Goal: Task Accomplishment & Management: Complete application form

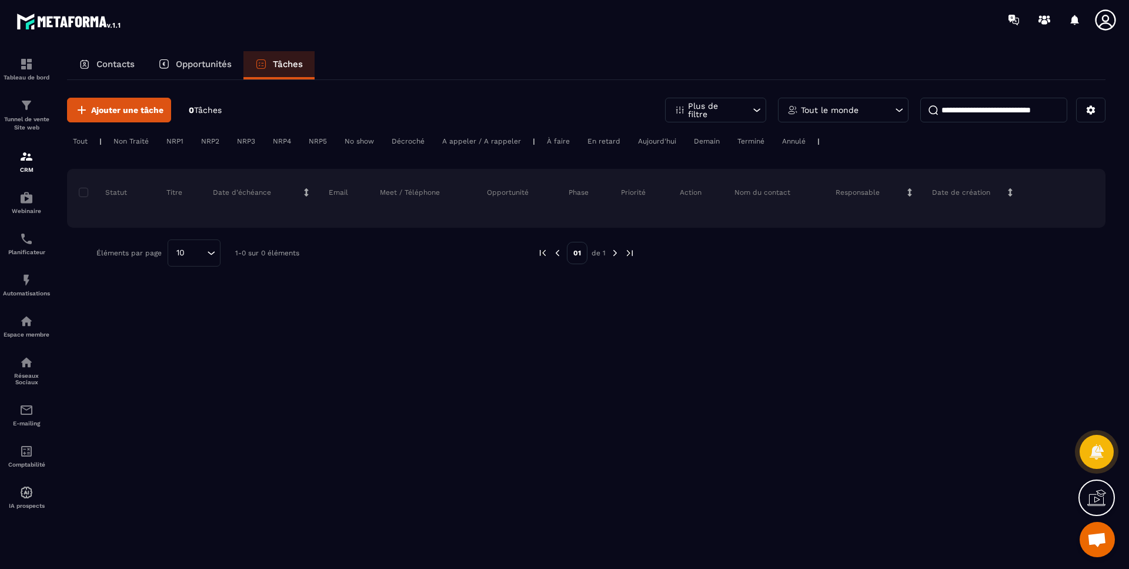
click at [116, 63] on p "Contacts" at bounding box center [115, 64] width 38 height 11
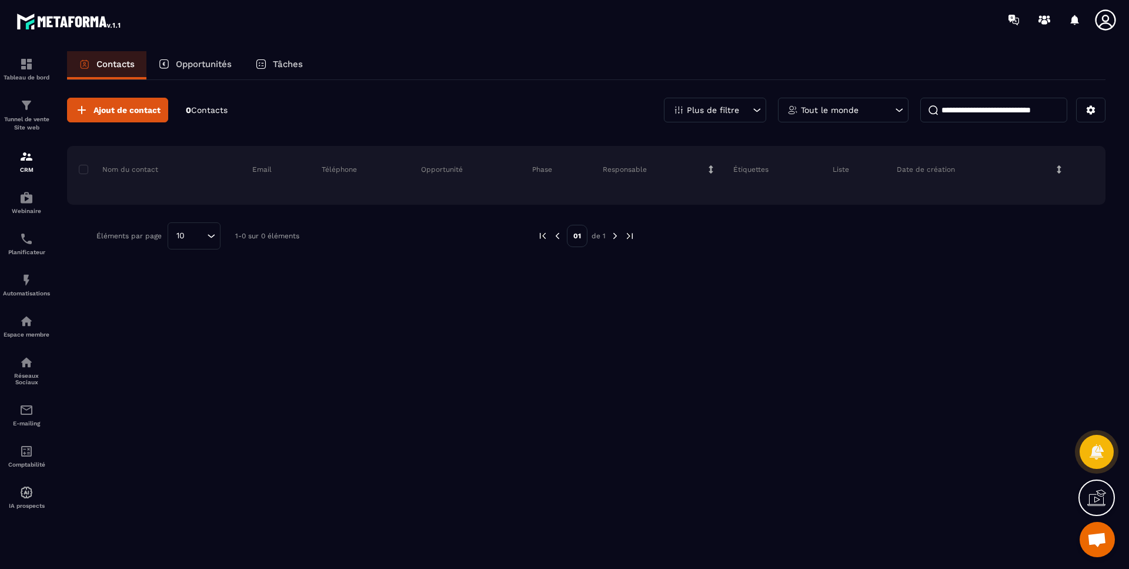
click at [133, 106] on span "Ajout de contact" at bounding box center [126, 110] width 67 height 12
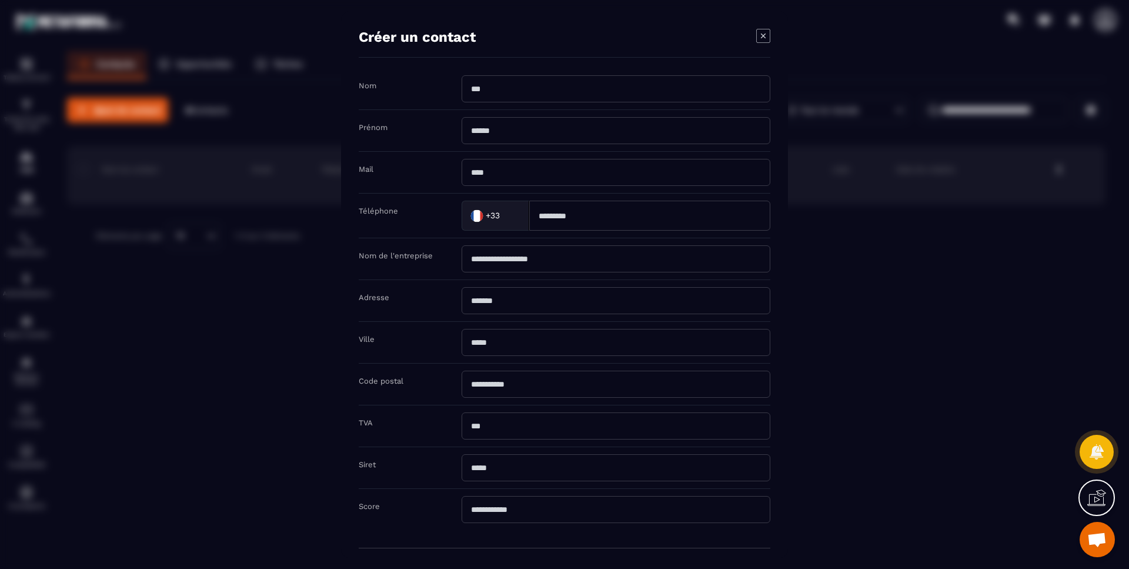
click at [488, 94] on input "Modal window" at bounding box center [616, 88] width 309 height 27
type input "**********"
click at [501, 128] on input "Modal window" at bounding box center [616, 129] width 309 height 27
type input "*****"
click at [503, 175] on input "Modal window" at bounding box center [616, 171] width 309 height 27
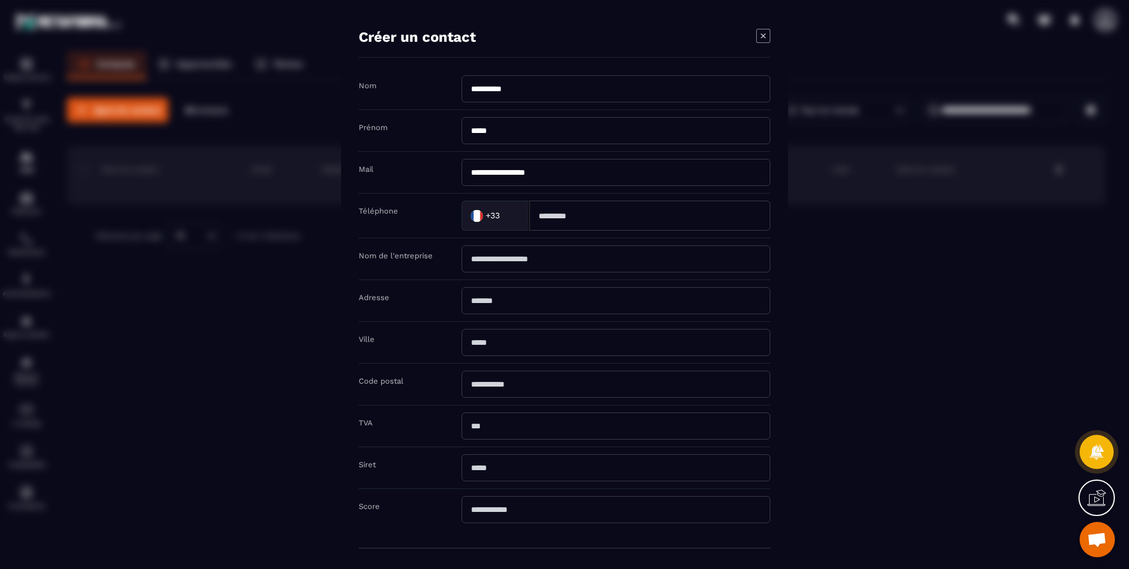
type input "**********"
click at [596, 219] on input "Modal window" at bounding box center [649, 215] width 241 height 30
click at [489, 249] on input "Modal window" at bounding box center [616, 258] width 309 height 27
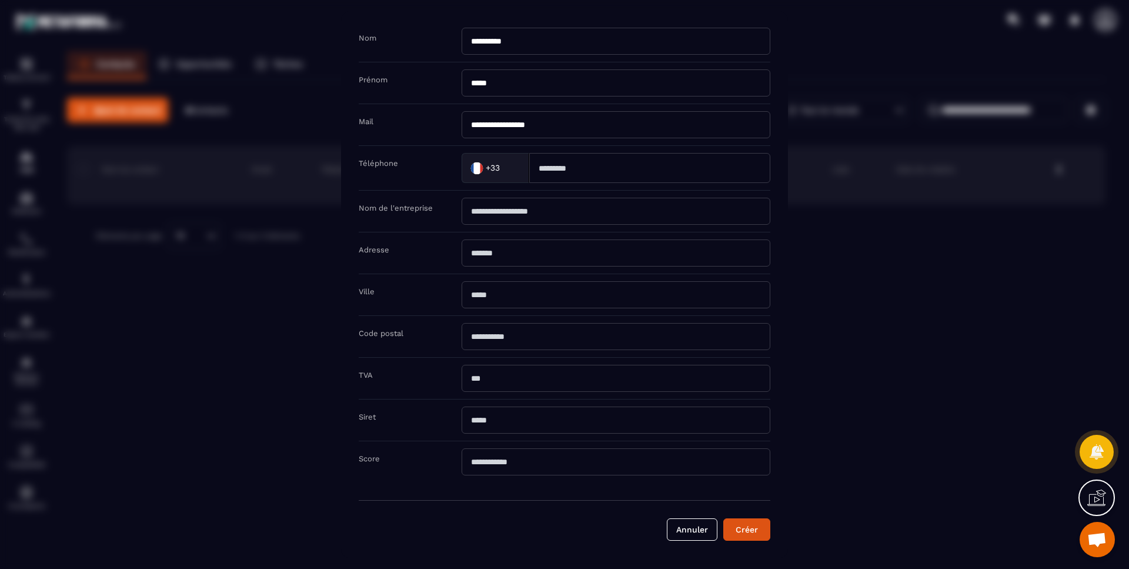
click at [753, 532] on button "Créer" at bounding box center [746, 528] width 47 height 22
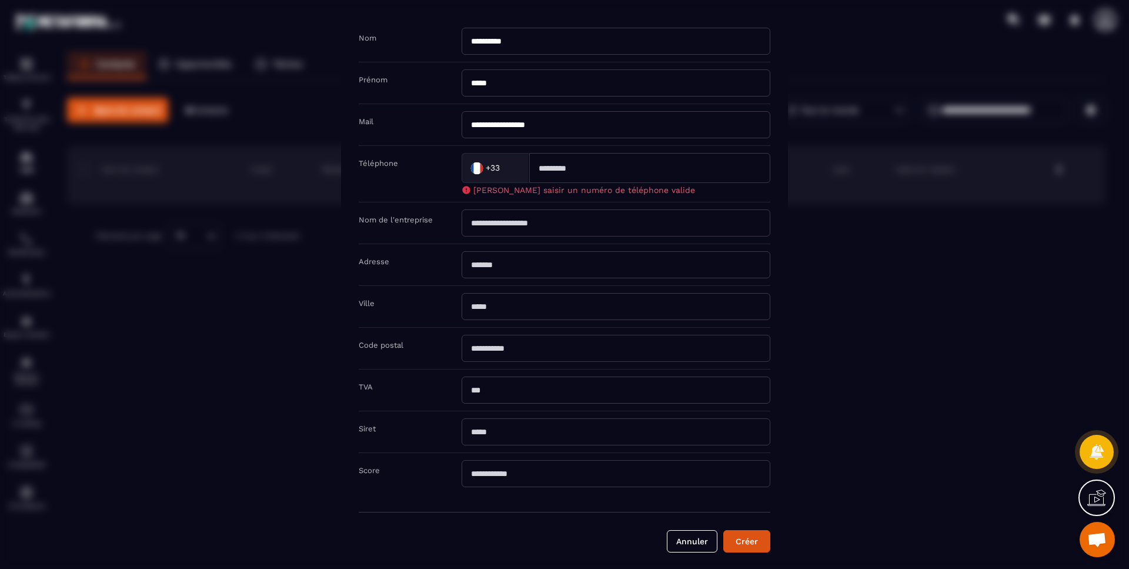
click at [598, 179] on input "Modal window" at bounding box center [649, 167] width 241 height 30
type input "**********"
click at [754, 532] on button "Créer" at bounding box center [746, 540] width 47 height 22
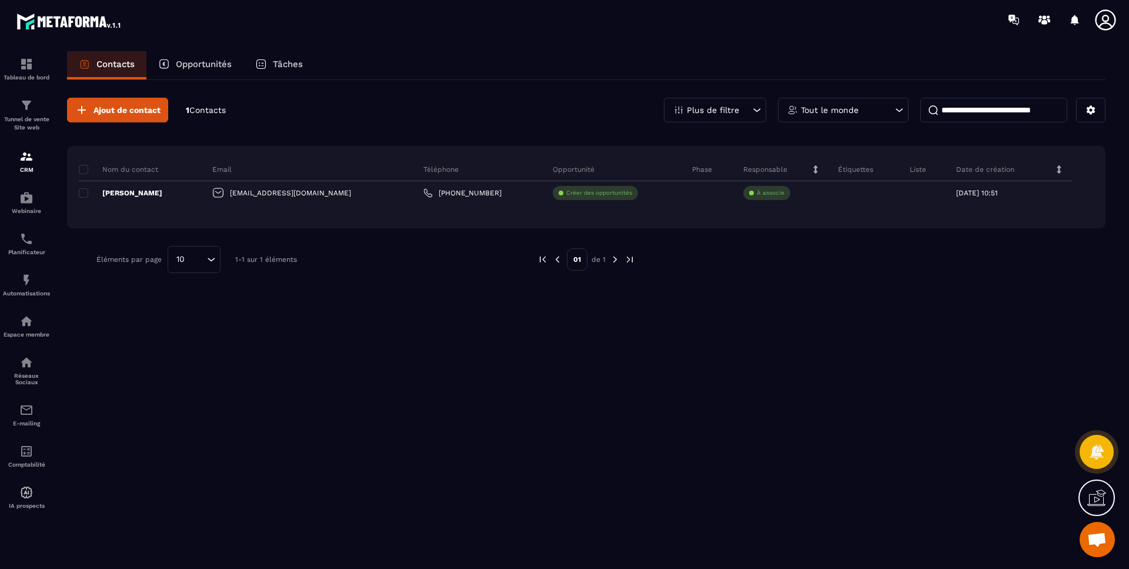
click at [757, 193] on p "À associe" at bounding box center [771, 193] width 28 height 8
click at [773, 255] on p "[PERSON_NAME]" at bounding box center [780, 256] width 93 height 12
click at [858, 171] on div "Étiquettes" at bounding box center [866, 170] width 71 height 24
click at [844, 192] on icon at bounding box center [846, 192] width 5 height 5
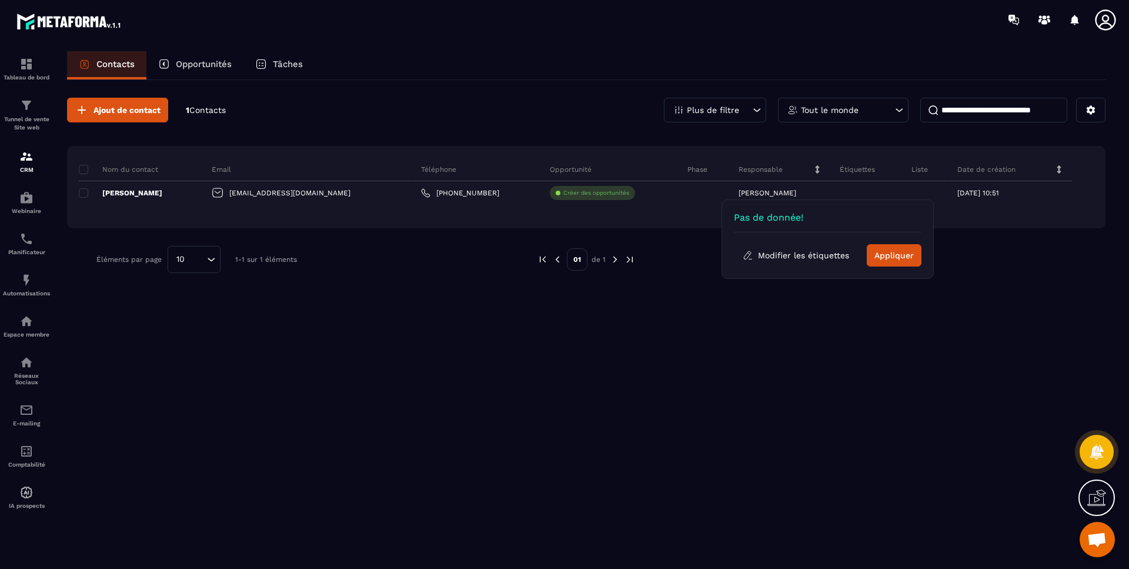
click at [816, 253] on button "Modifier les étiquettes" at bounding box center [796, 255] width 124 height 21
click at [823, 226] on p "Ajouter étiquette" at bounding box center [808, 222] width 71 height 9
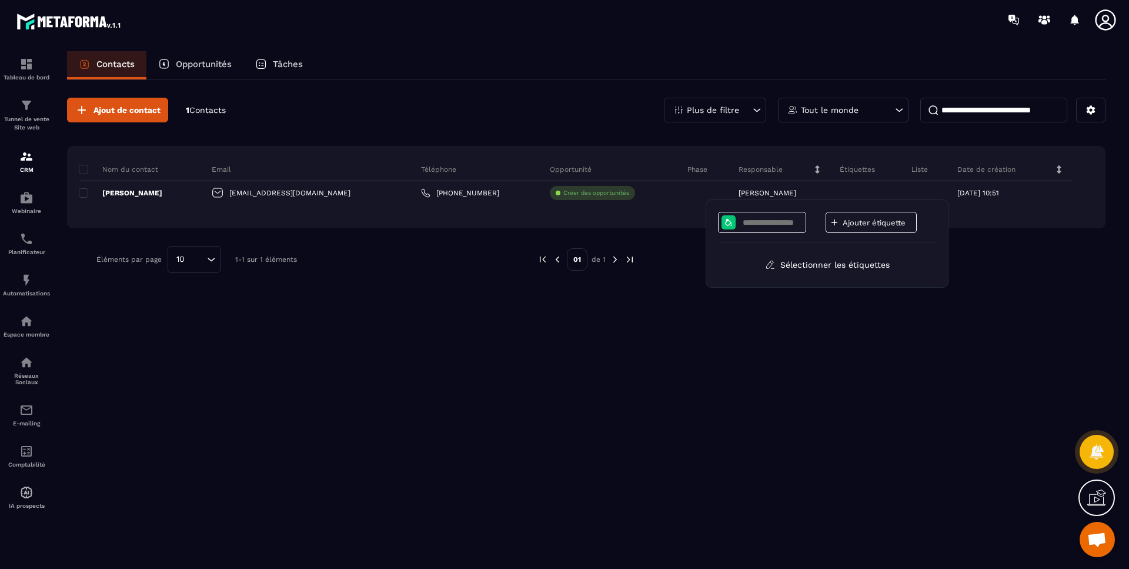
click at [760, 222] on input at bounding box center [771, 223] width 61 height 10
type input "***"
click at [854, 223] on p "Ajouter étiquette" at bounding box center [878, 222] width 71 height 9
click at [737, 218] on div at bounding box center [731, 222] width 20 height 14
click at [832, 265] on button "Sélectionner les étiquettes" at bounding box center [827, 264] width 142 height 21
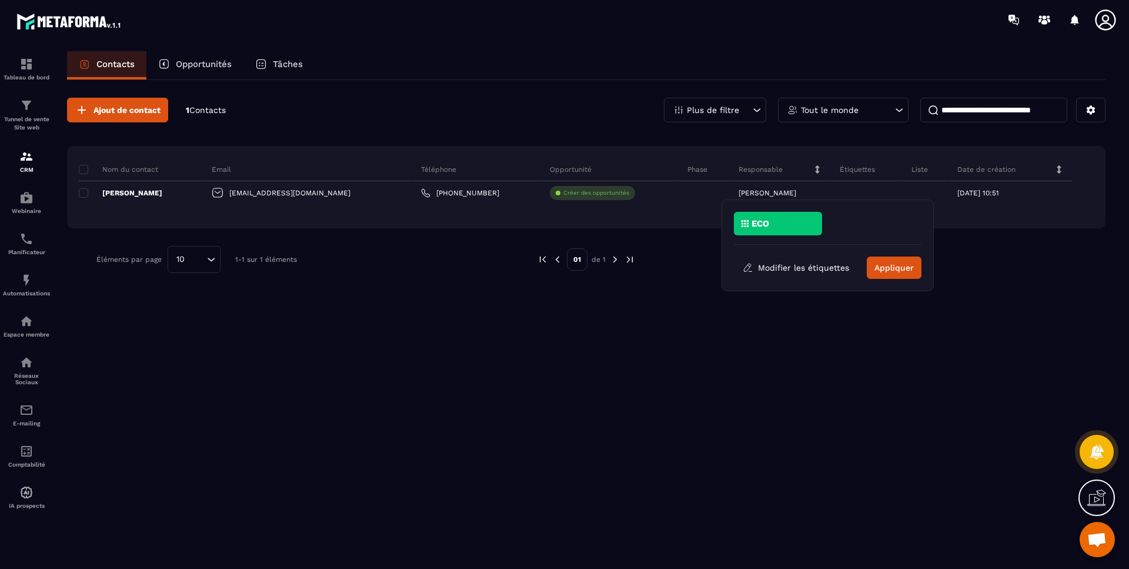
click at [890, 271] on button "Appliquer" at bounding box center [894, 267] width 55 height 22
